Goal: Transaction & Acquisition: Download file/media

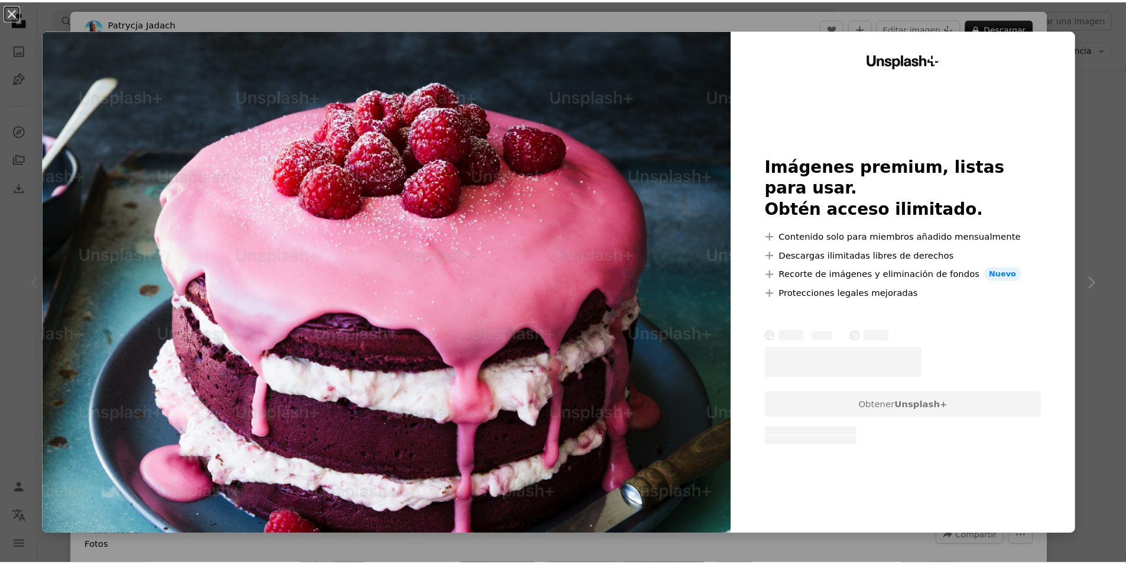
scroll to position [237, 0]
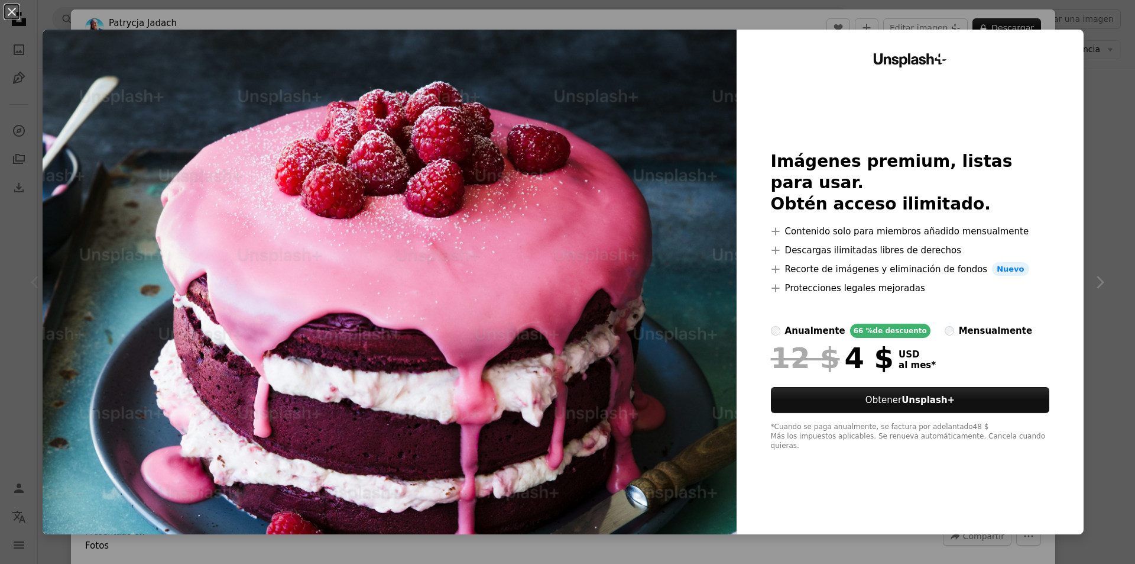
click at [1109, 88] on div "An X shape Unsplash+ Imágenes premium, listas para usar. Obtén acceso ilimitado…" at bounding box center [567, 282] width 1135 height 564
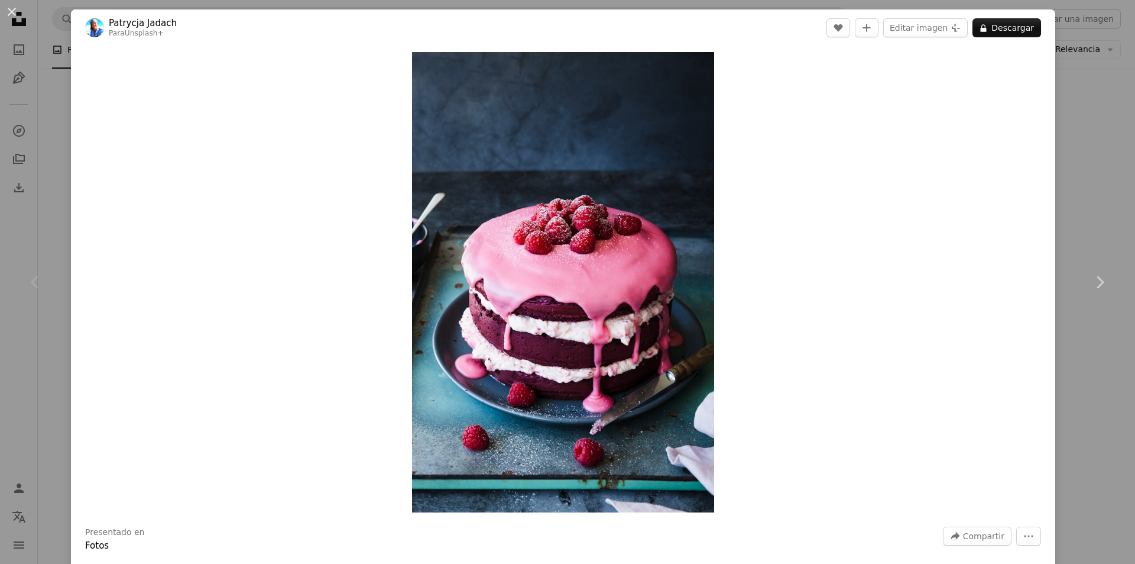
click at [29, 197] on div "An X shape Chevron left Chevron right [PERSON_NAME] Para Unsplash+ A heart A pl…" at bounding box center [567, 282] width 1135 height 564
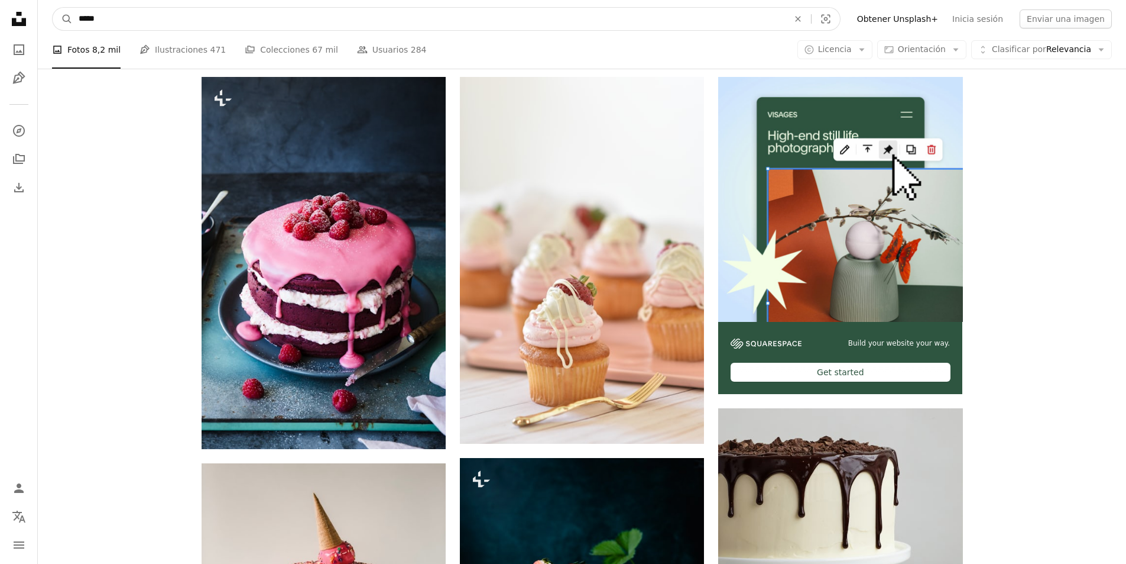
drag, startPoint x: 105, startPoint y: 26, endPoint x: 24, endPoint y: 64, distance: 90.0
type input "****"
click at [53, 8] on button "A magnifying glass" at bounding box center [63, 19] width 20 height 22
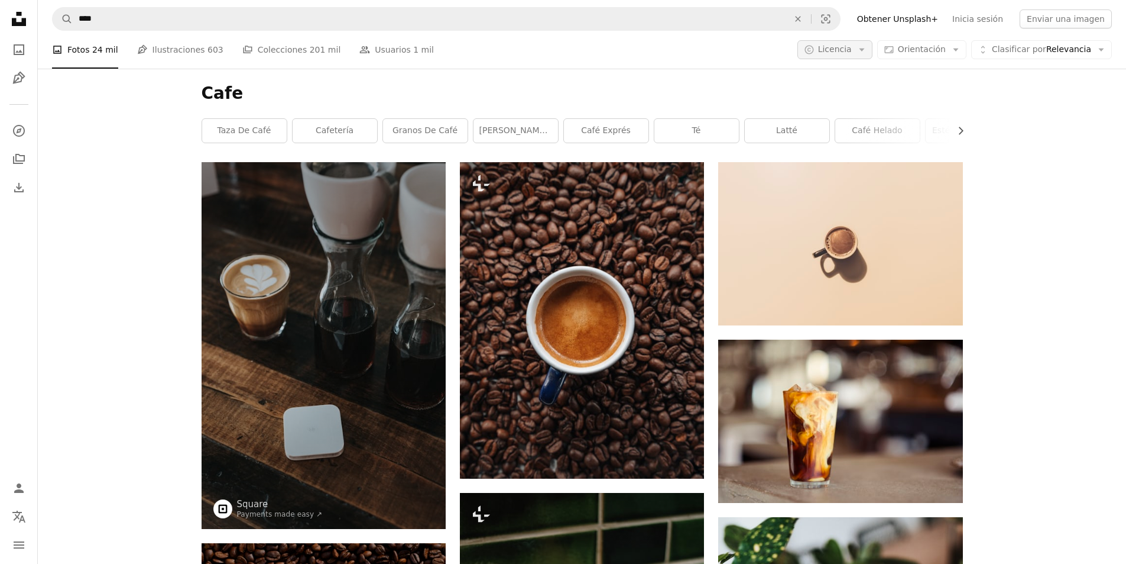
click at [837, 51] on span "Licencia" at bounding box center [835, 48] width 34 height 9
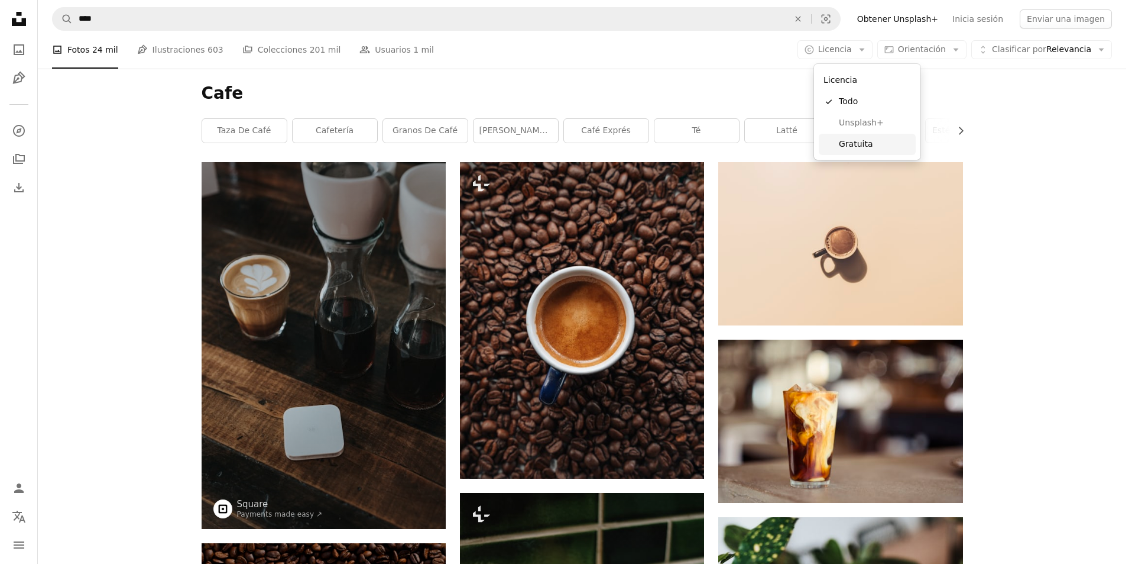
click at [863, 148] on span "Gratuita" at bounding box center [875, 144] width 72 height 12
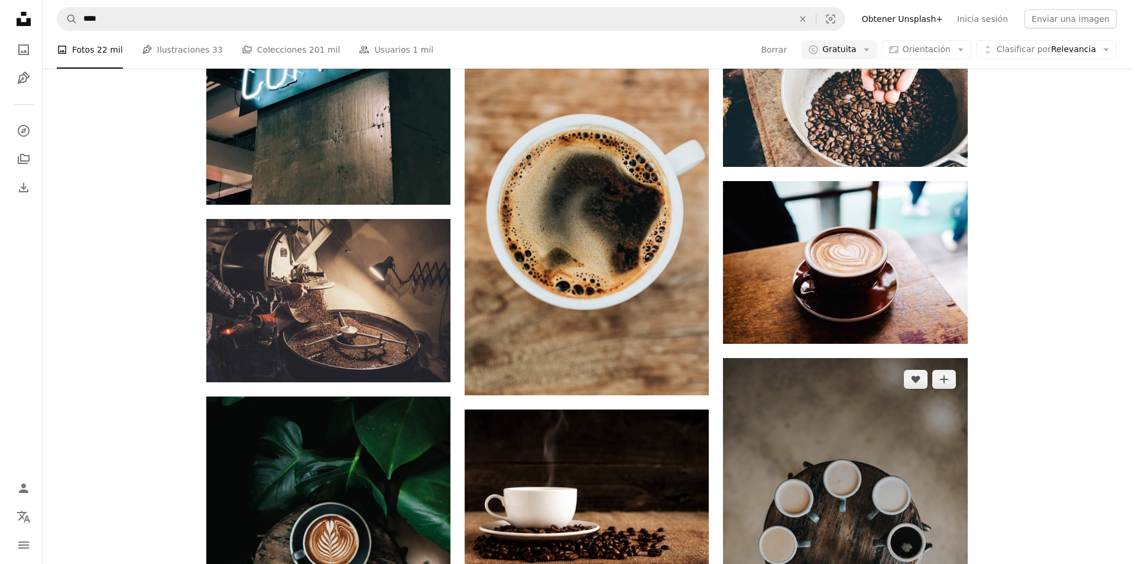
scroll to position [2010, 0]
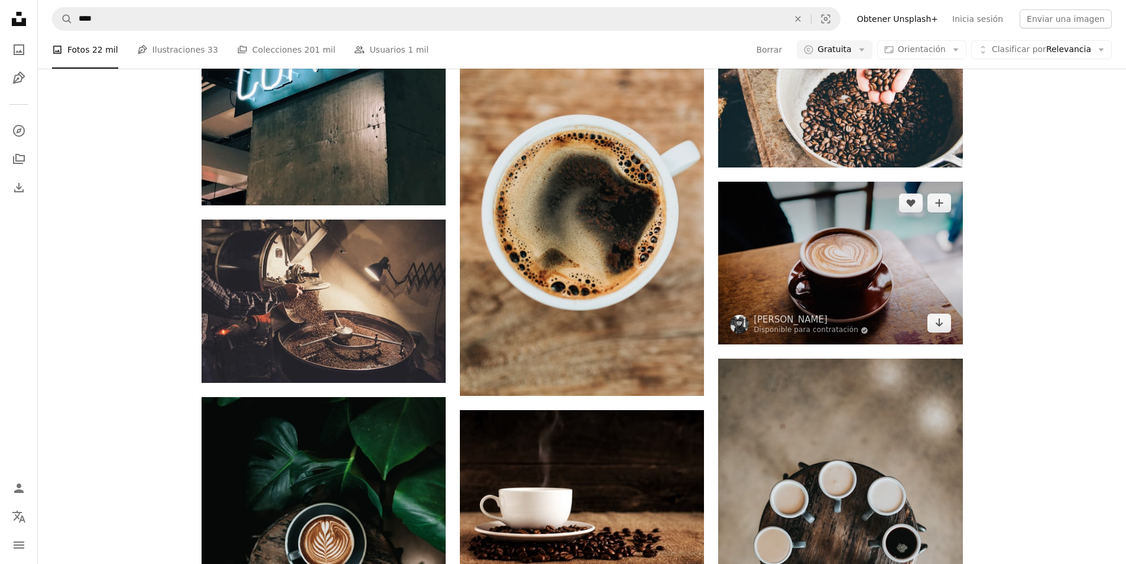
click at [799, 247] on img at bounding box center [840, 263] width 244 height 163
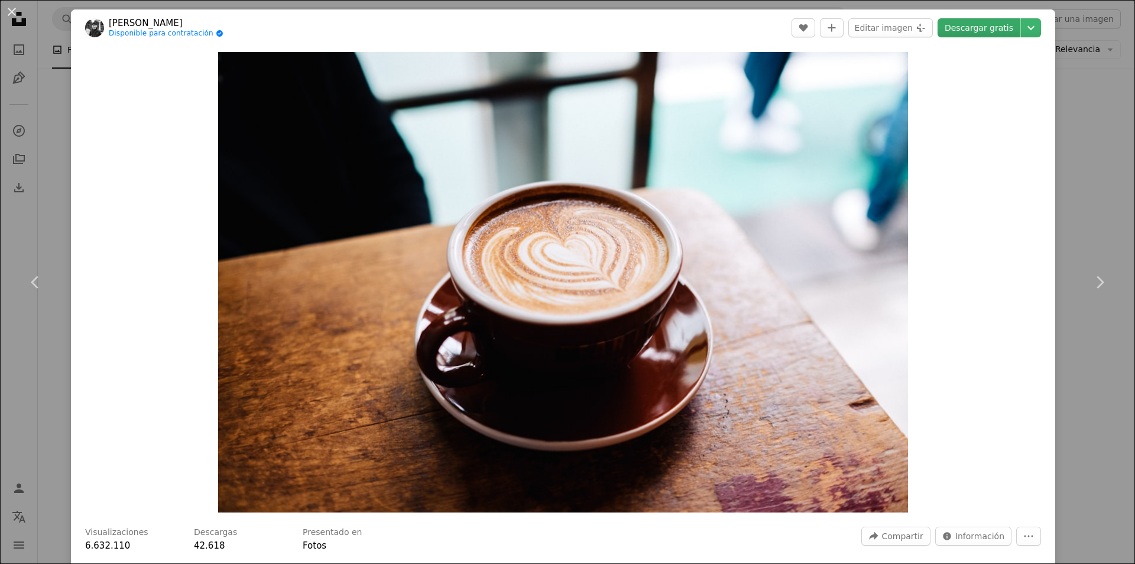
click at [975, 28] on link "Descargar gratis" at bounding box center [979, 27] width 83 height 19
